Goal: Information Seeking & Learning: Check status

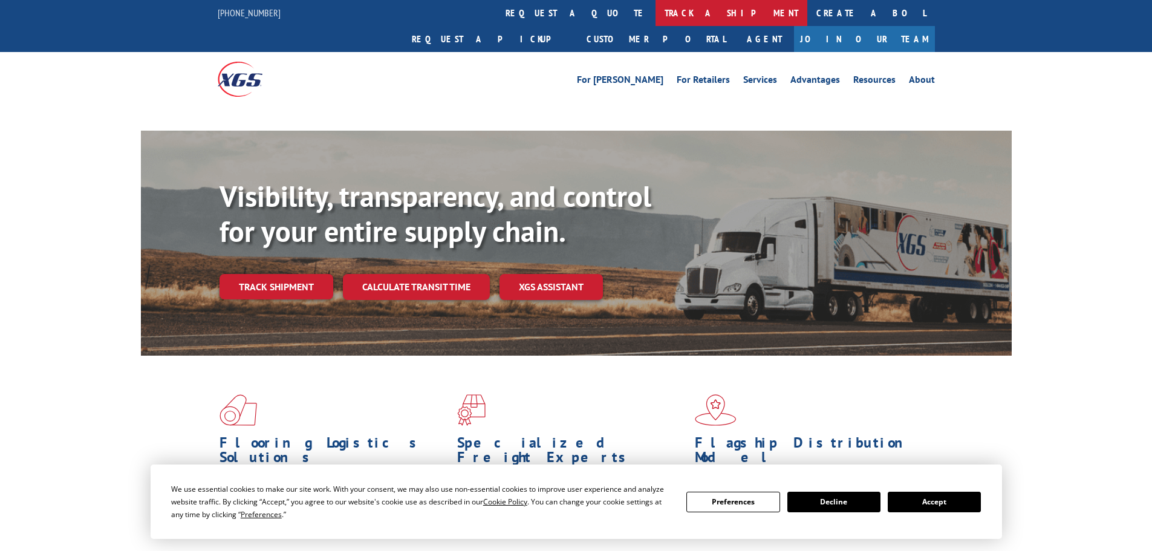
click at [655, 24] on link "track a shipment" at bounding box center [731, 13] width 152 height 26
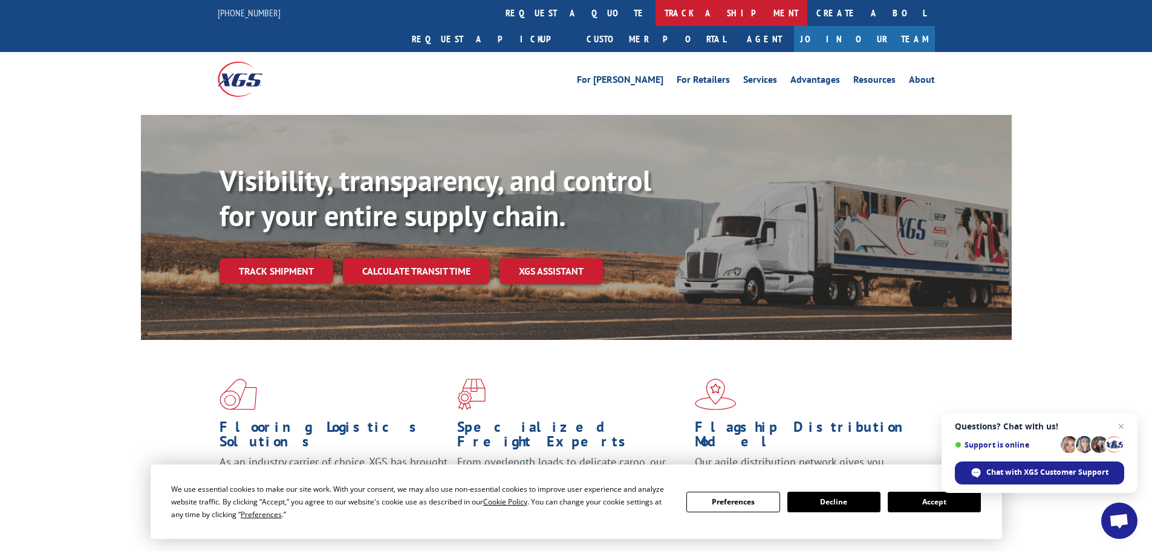
click at [655, 12] on link "track a shipment" at bounding box center [731, 13] width 152 height 26
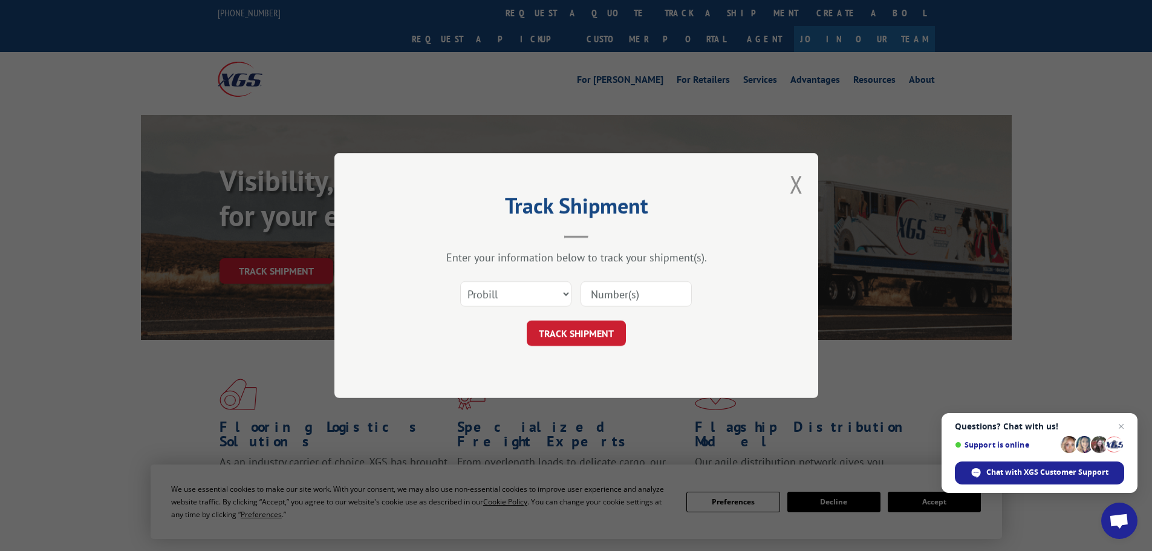
click at [600, 294] on input at bounding box center [635, 293] width 111 height 25
paste input "643233"
type input "643233"
click at [604, 334] on button "TRACK SHIPMENT" at bounding box center [576, 332] width 99 height 25
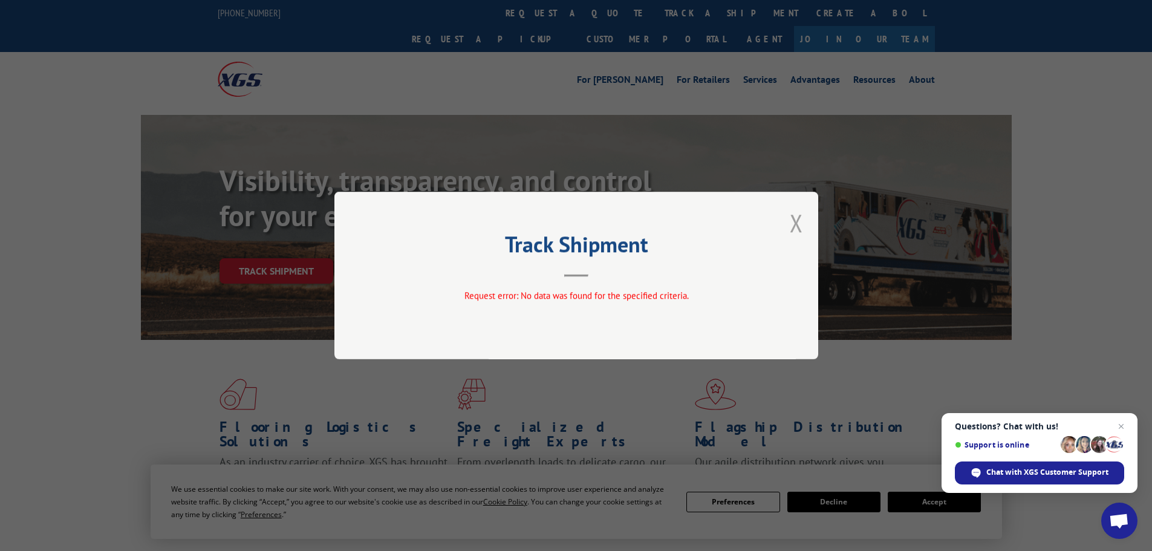
click at [794, 222] on button "Close modal" at bounding box center [795, 223] width 13 height 32
